Goal: Find specific page/section: Find specific page/section

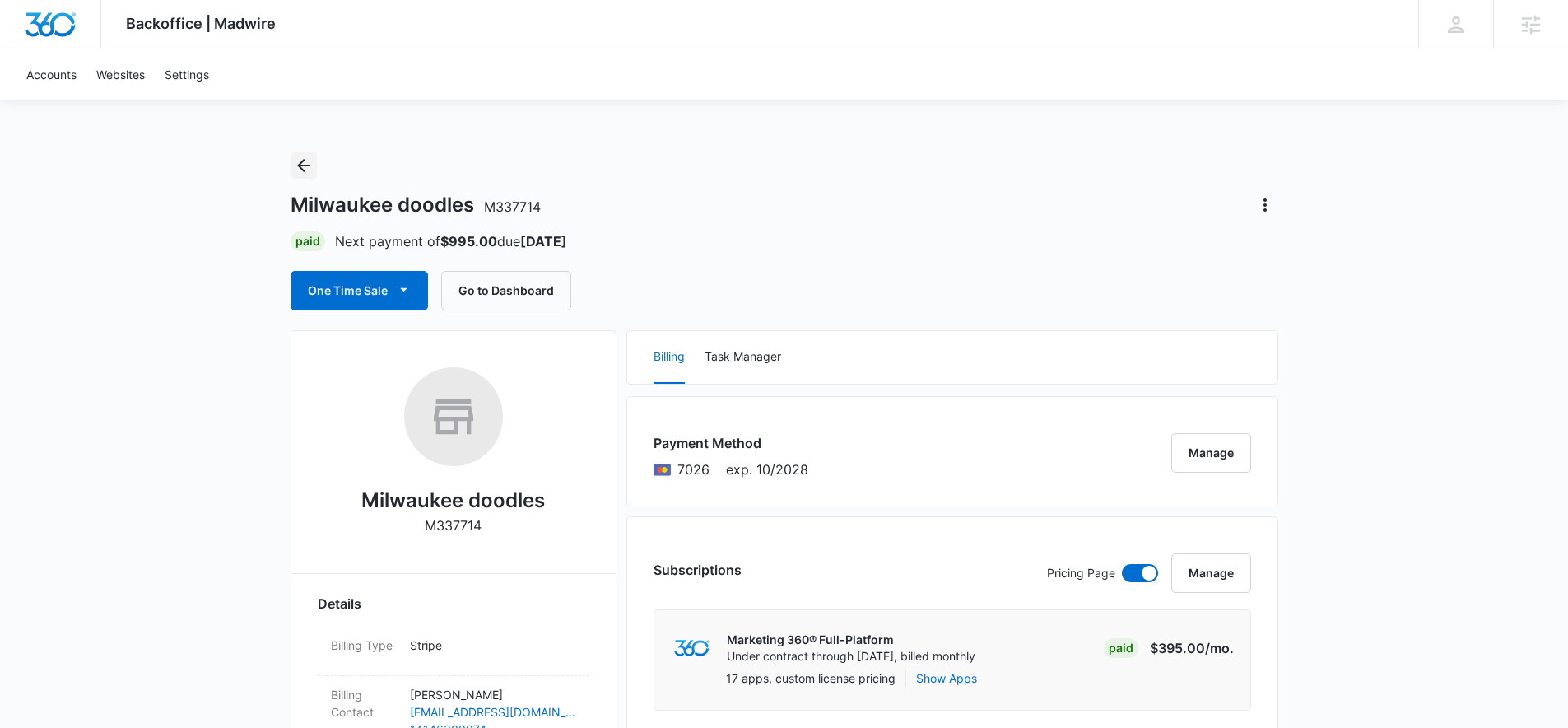
click at [311, 169] on icon "Back" at bounding box center [304, 166] width 20 height 20
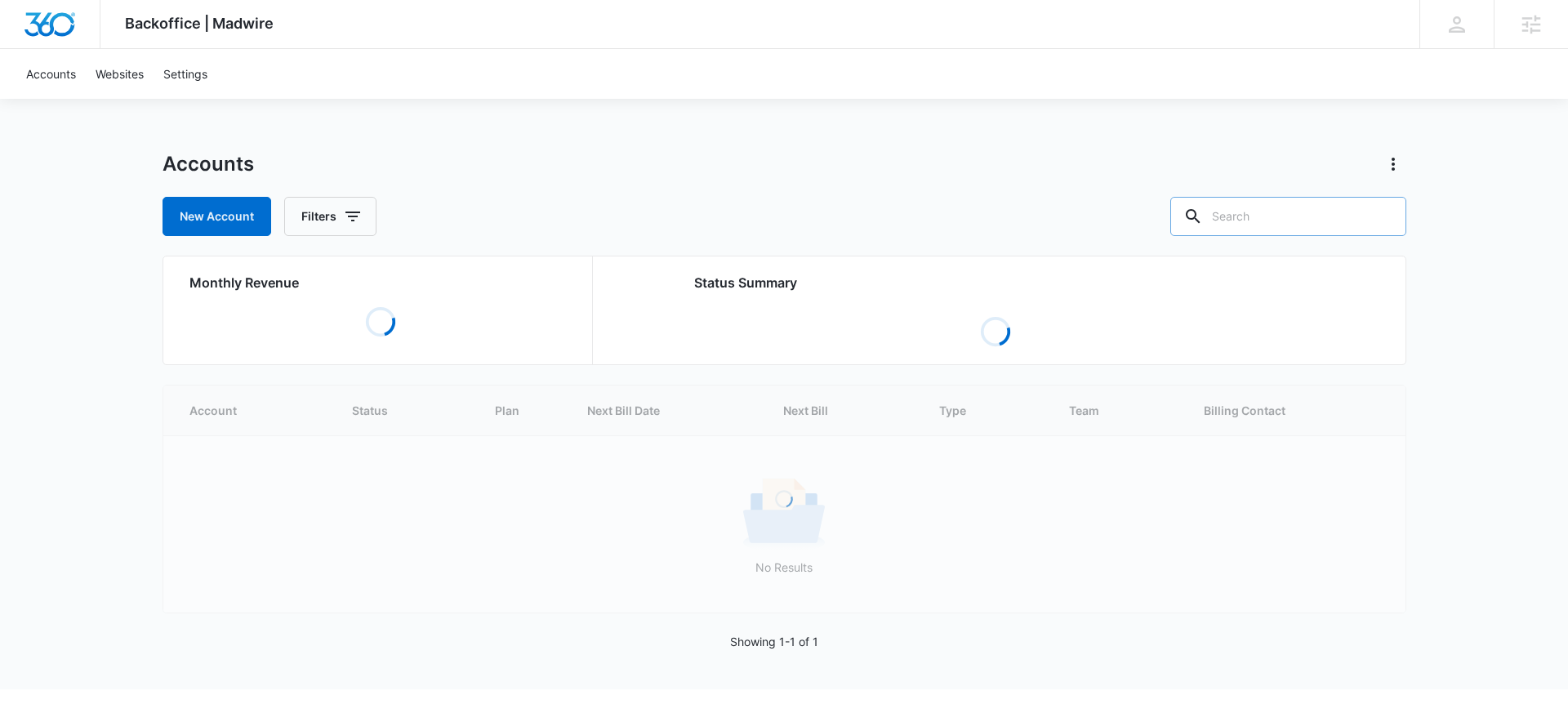
click at [1279, 224] on input "text" at bounding box center [1288, 217] width 236 height 39
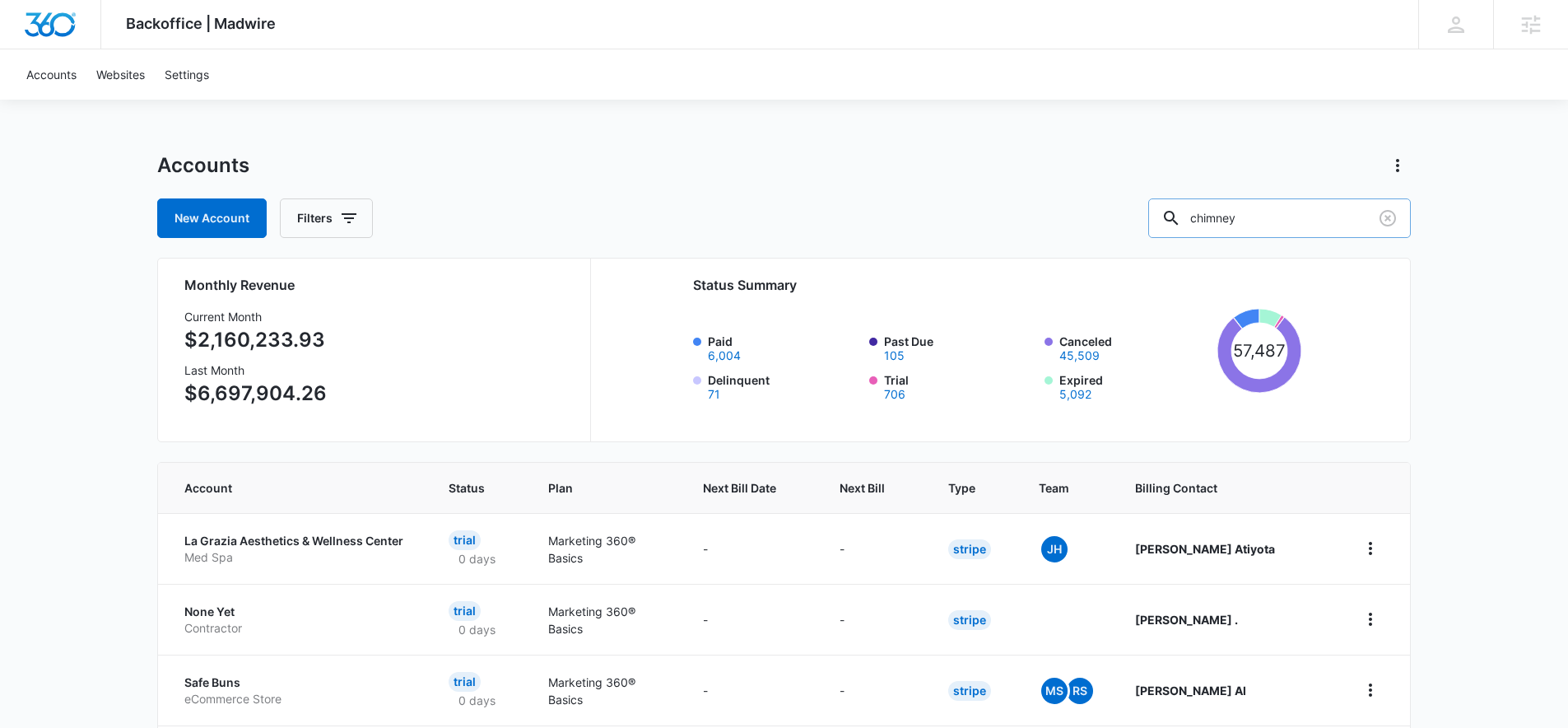
type input "chimney"
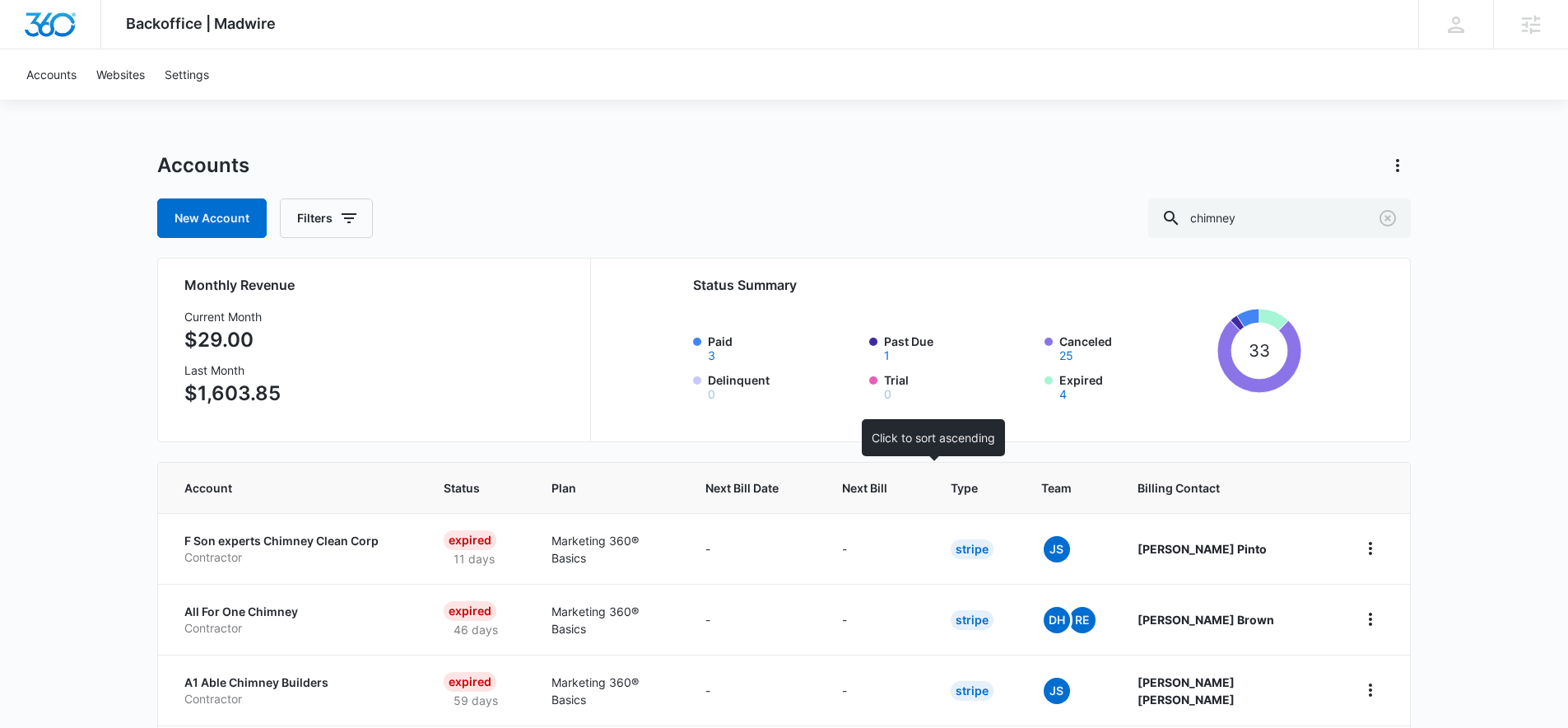
click at [887, 485] on span "Next Bill" at bounding box center [864, 487] width 46 height 17
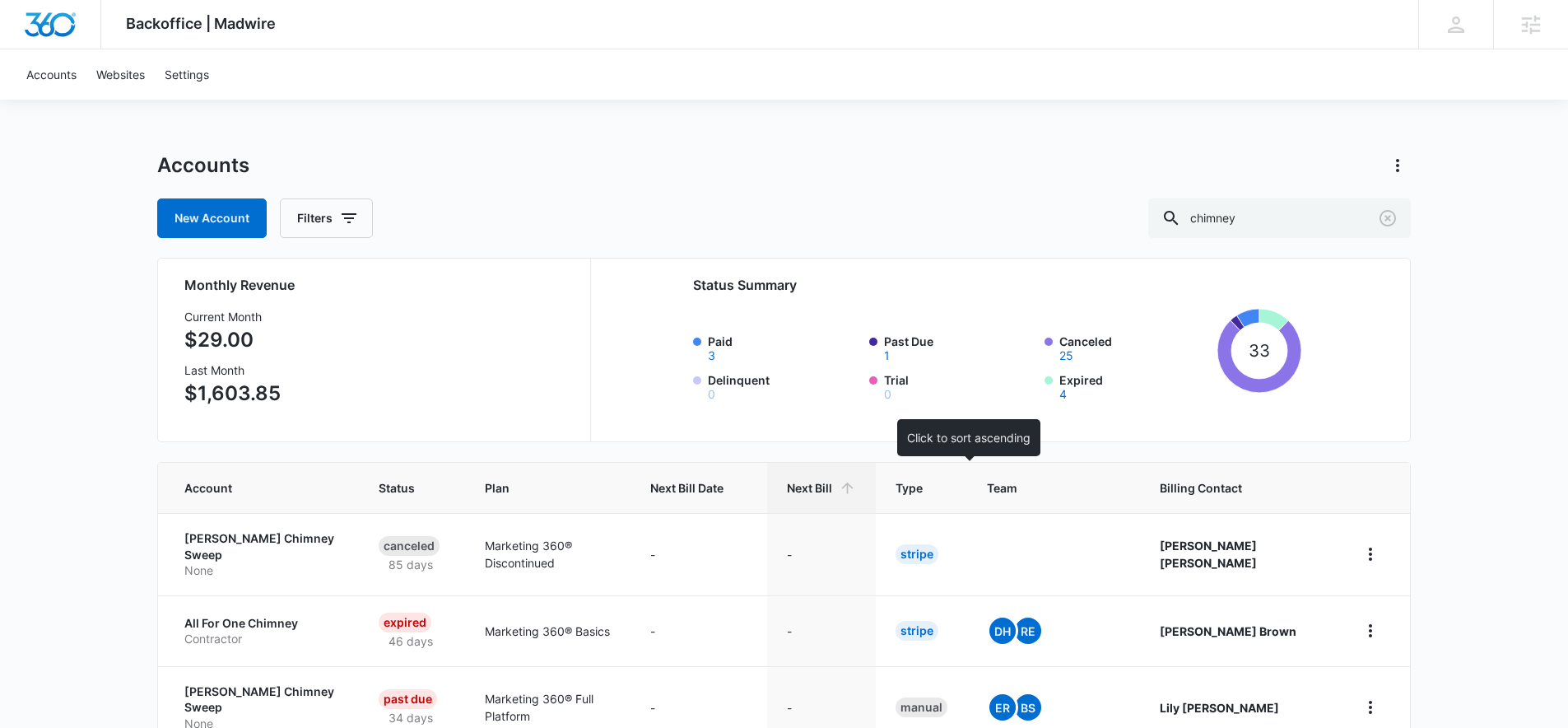
click at [940, 485] on th "Type" at bounding box center [921, 488] width 91 height 50
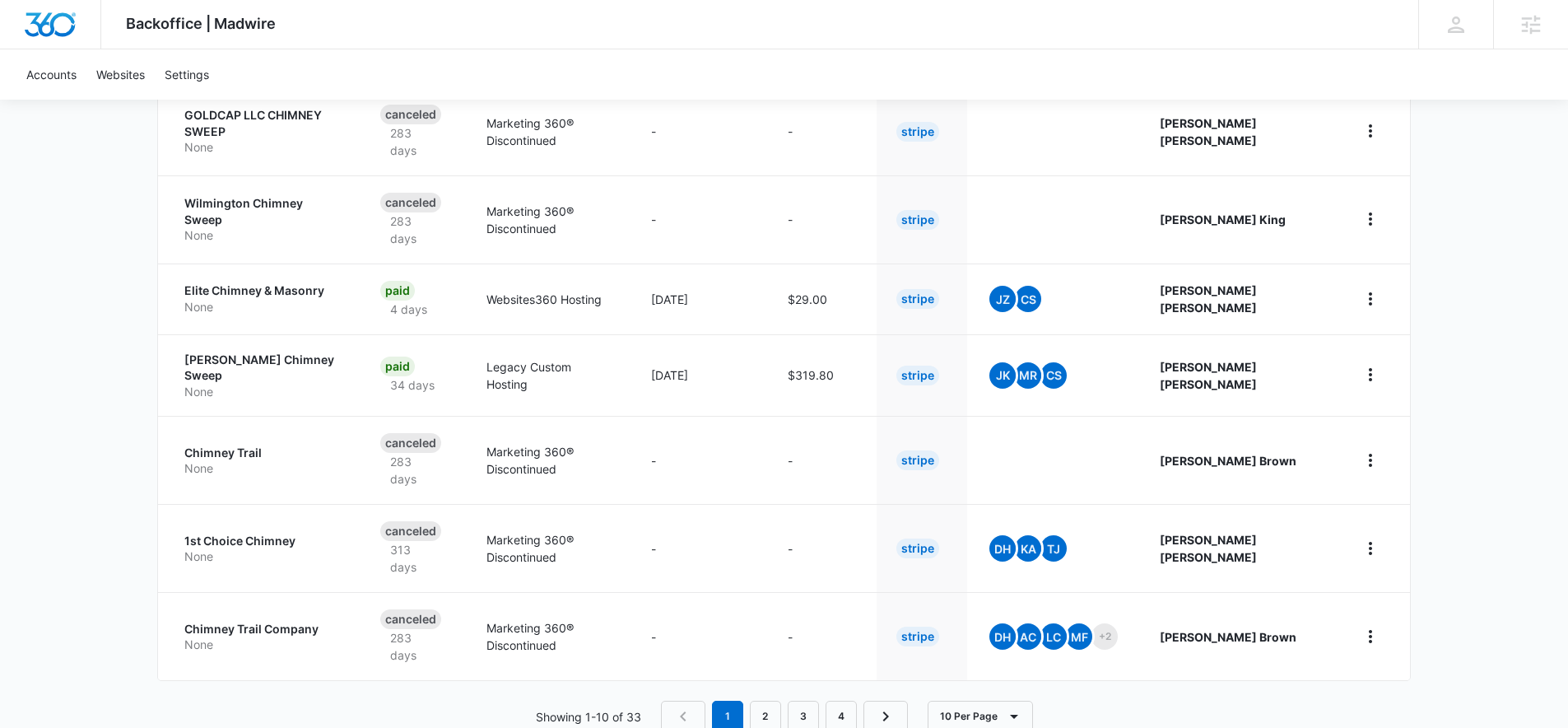
scroll to position [665, 0]
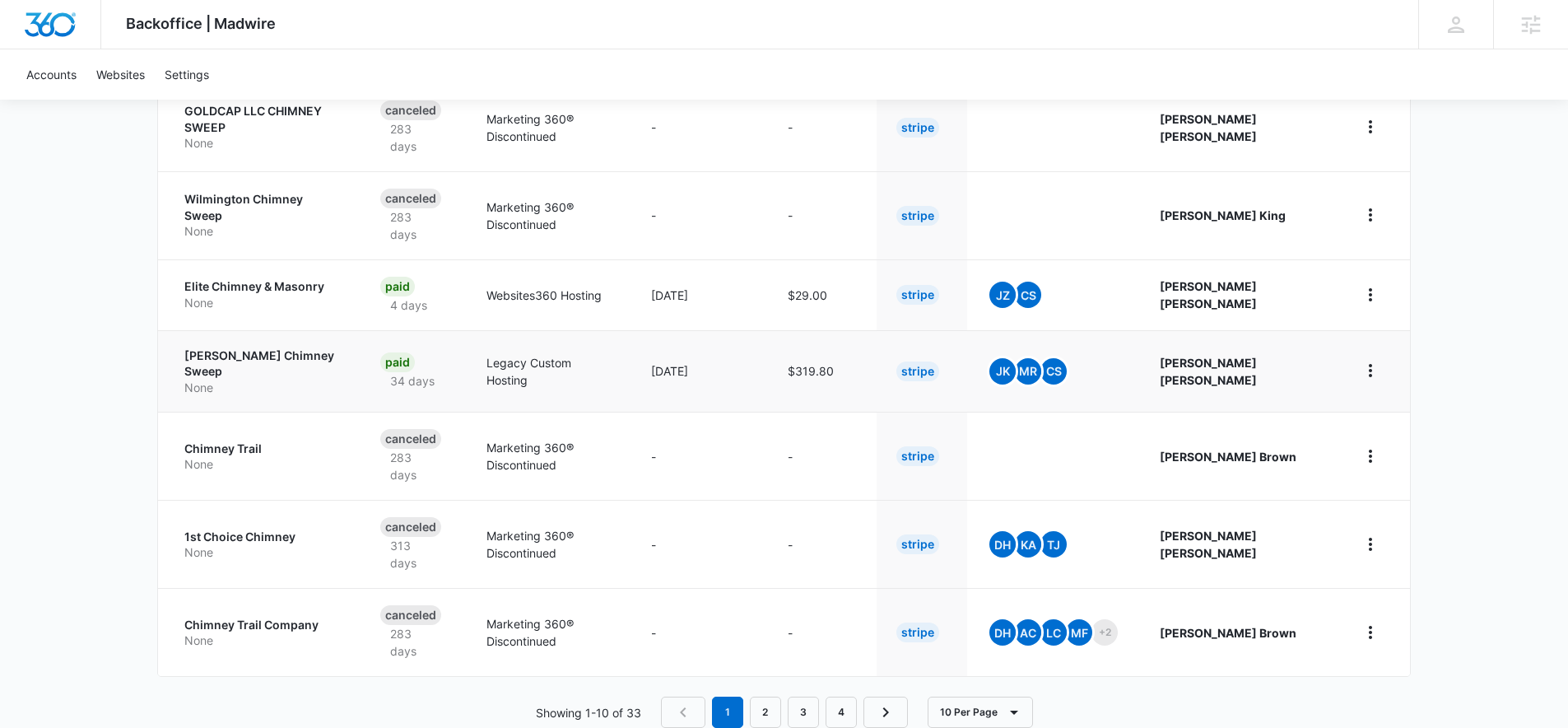
click at [248, 347] on p "[PERSON_NAME] Chimney Sweep" at bounding box center [262, 364] width 157 height 32
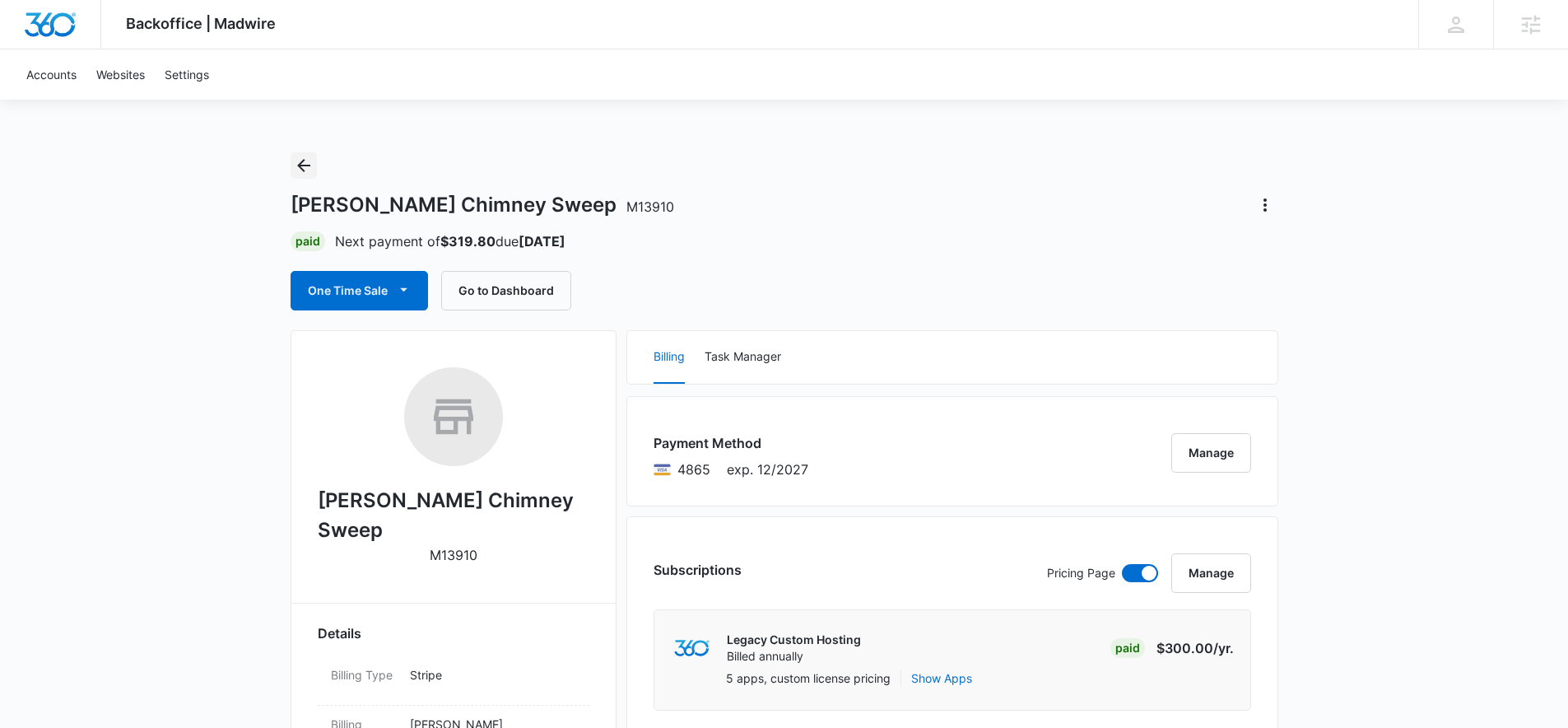
click at [311, 163] on icon "Back" at bounding box center [304, 166] width 20 height 20
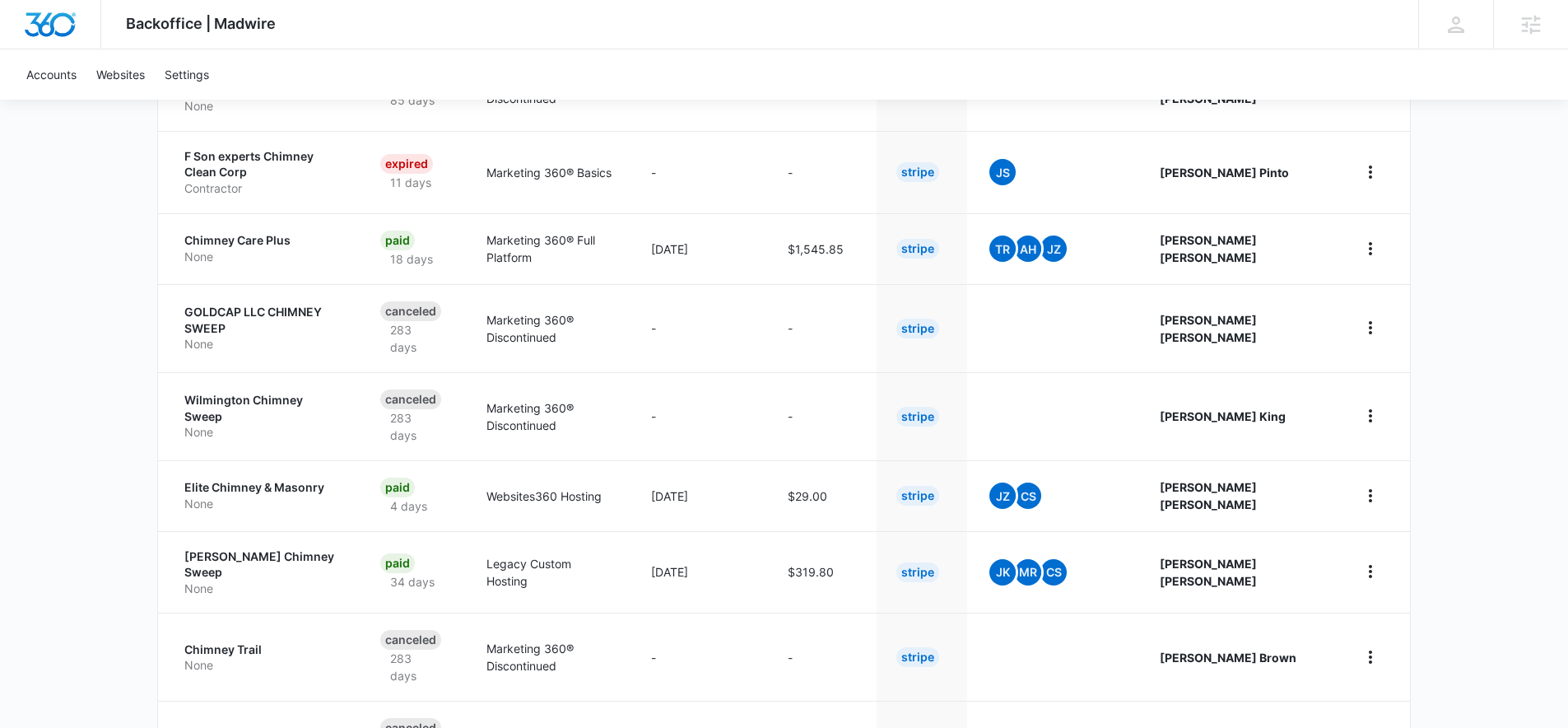
scroll to position [603, 0]
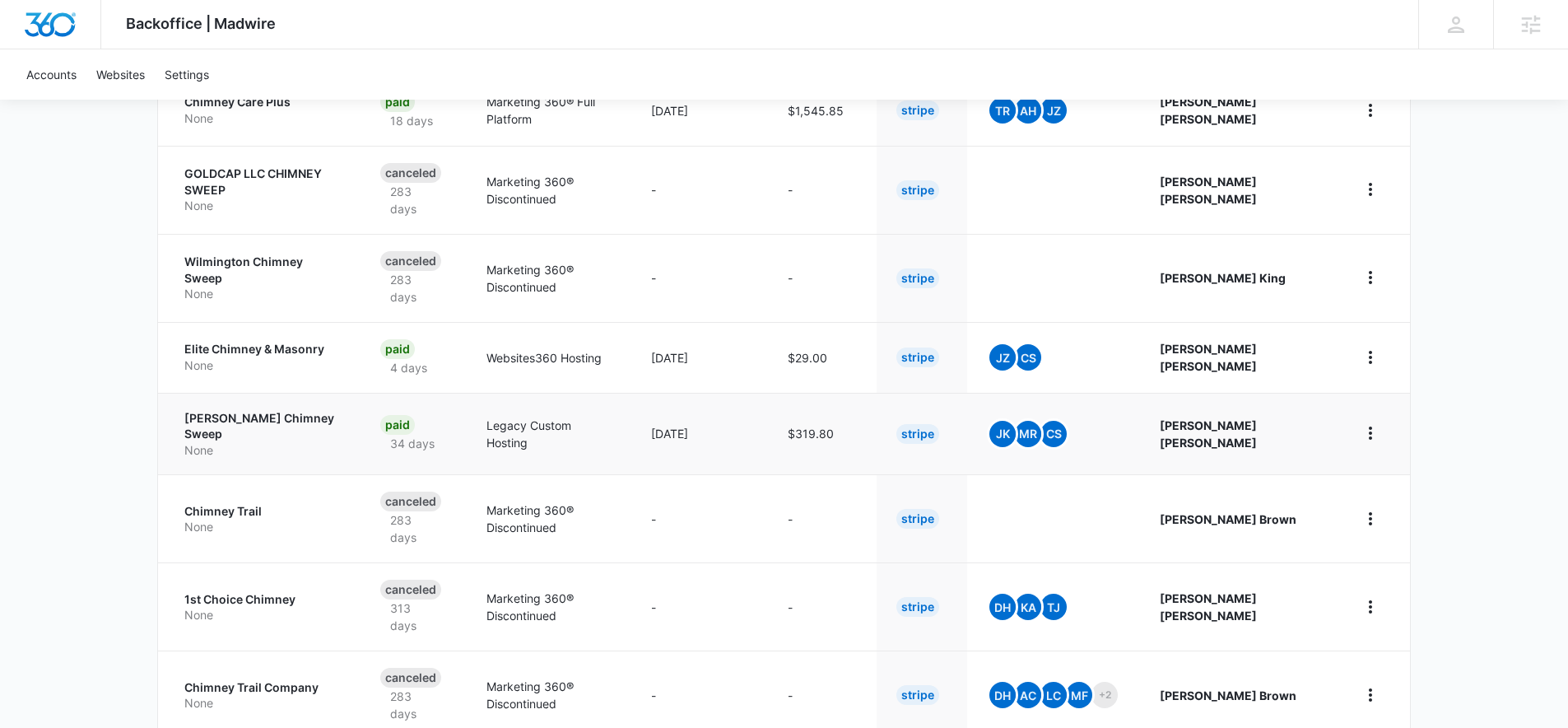
click at [228, 442] on p "None" at bounding box center [262, 450] width 157 height 16
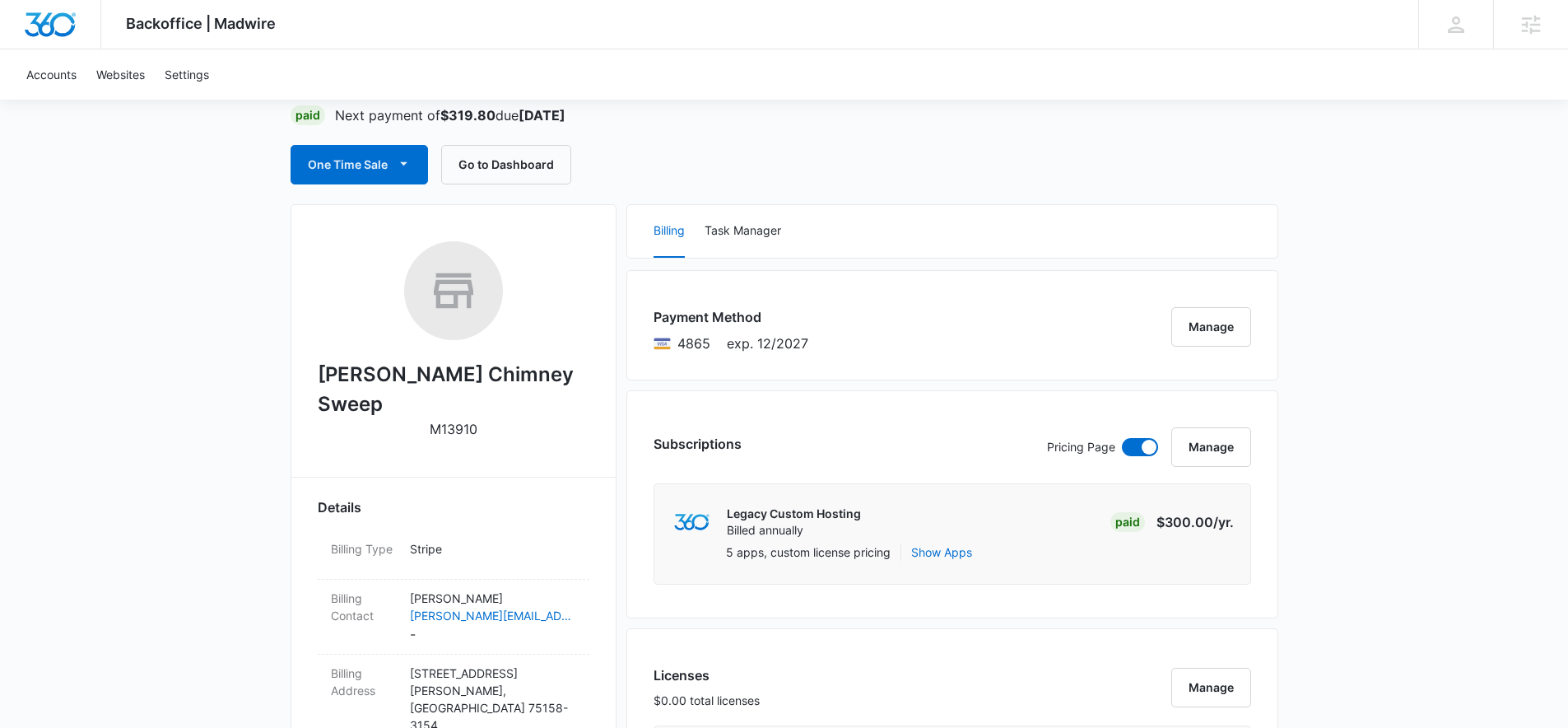
scroll to position [129, 0]
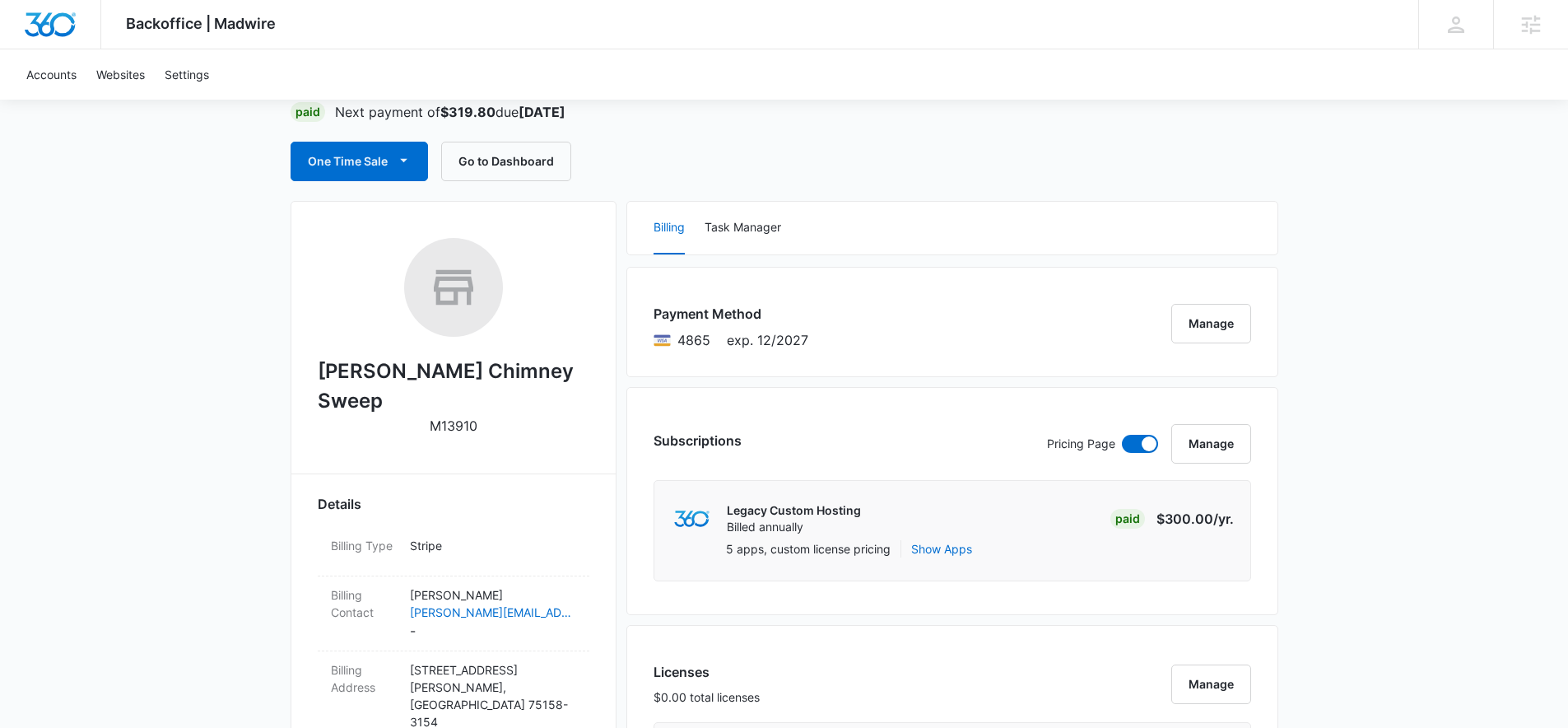
click at [355, 376] on h2 "[PERSON_NAME] Chimney Sweep" at bounding box center [453, 386] width 271 height 59
copy h2 "[PERSON_NAME] Chimney Sweep"
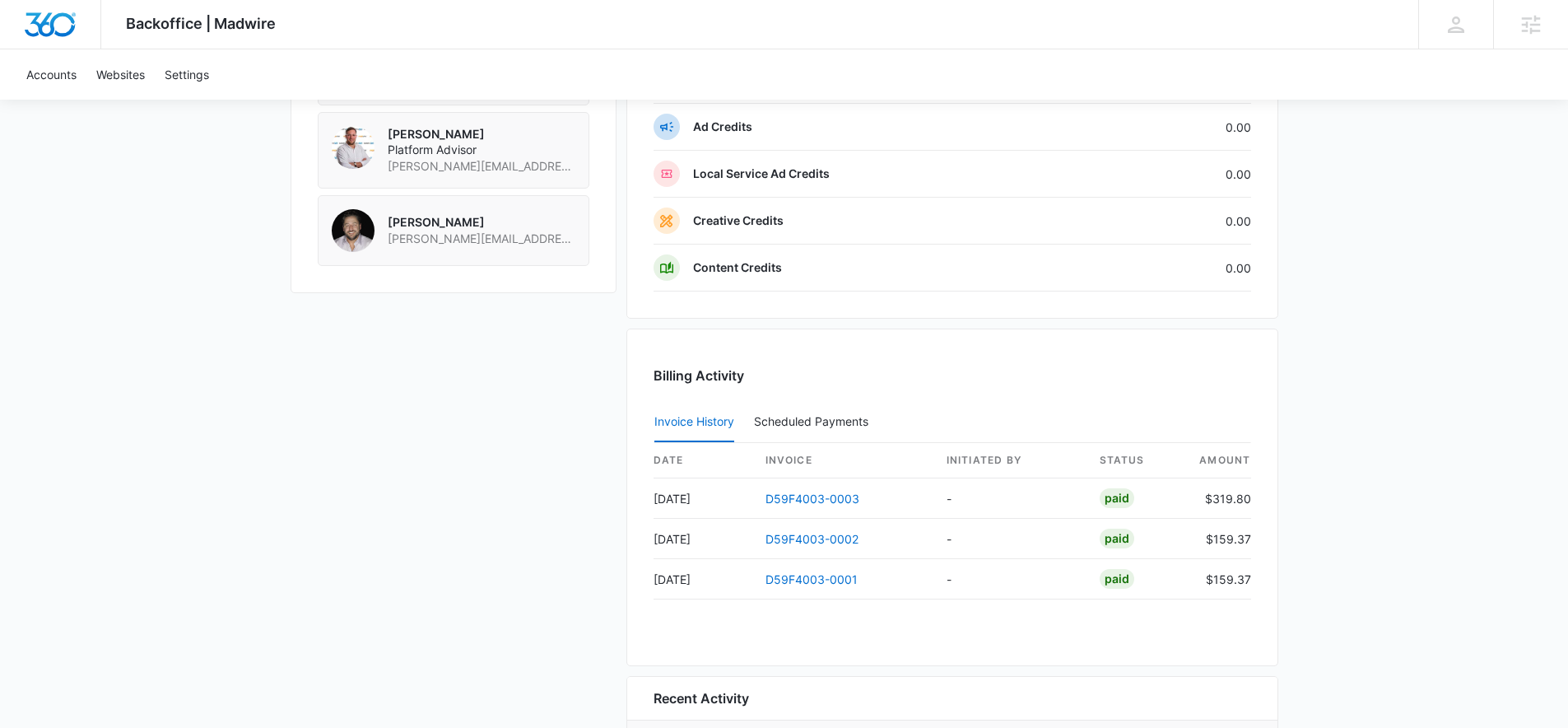
scroll to position [1506, 0]
